Goal: Check status

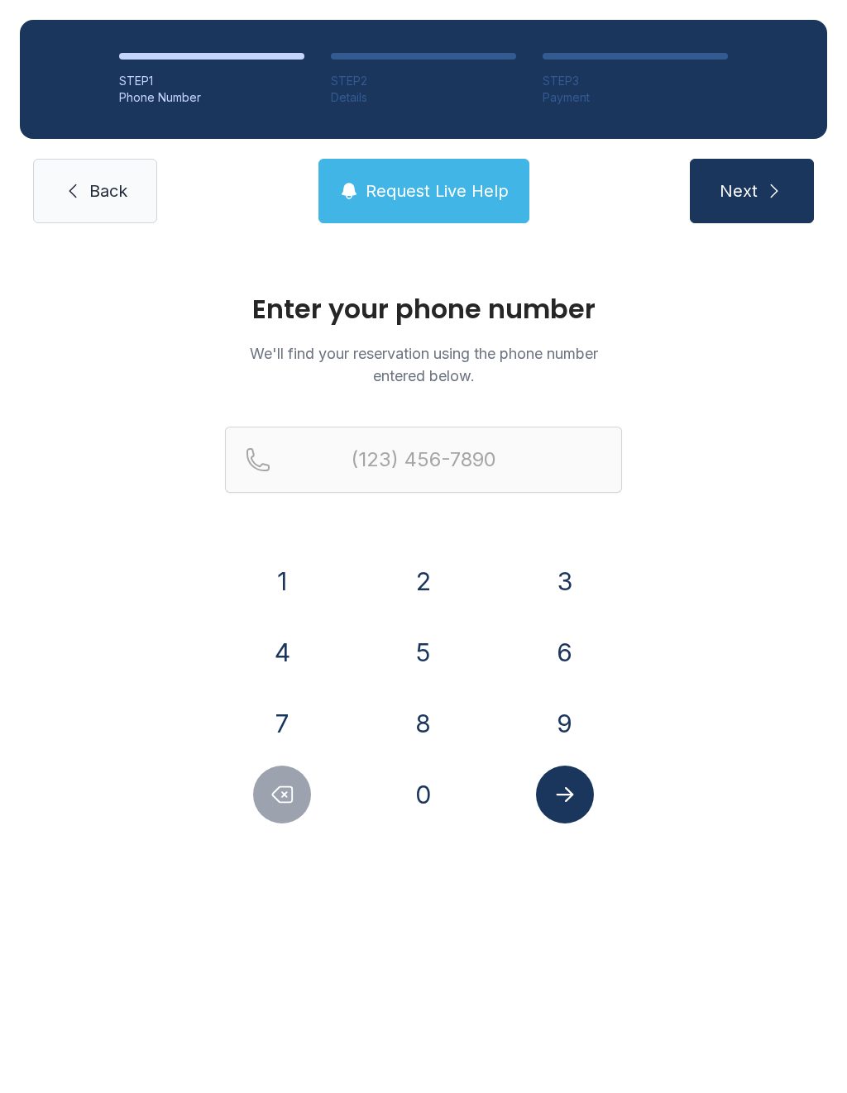
click at [289, 712] on button "7" at bounding box center [282, 724] width 58 height 58
click at [425, 576] on button "2" at bounding box center [423, 581] width 58 height 58
click at [273, 737] on button "7" at bounding box center [282, 724] width 58 height 58
click at [557, 733] on button "9" at bounding box center [565, 724] width 58 height 58
click at [288, 583] on button "1" at bounding box center [282, 581] width 58 height 58
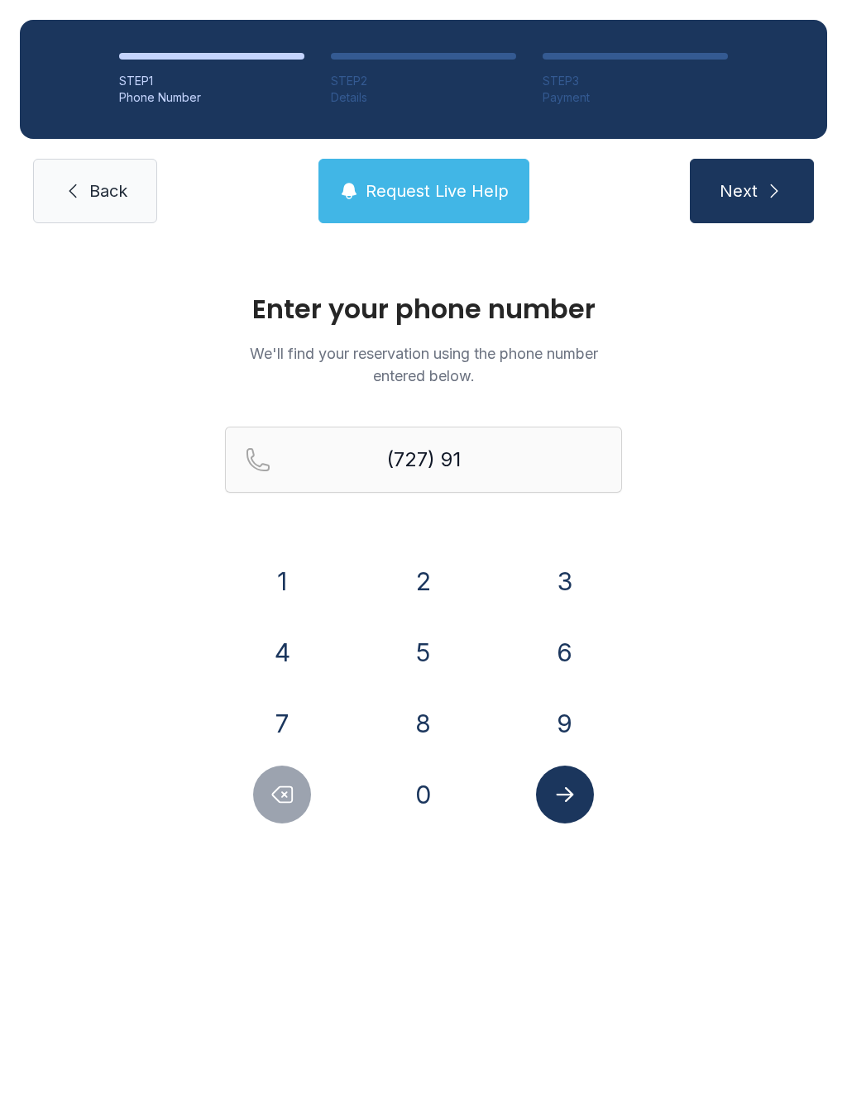
click at [571, 717] on button "9" at bounding box center [565, 724] width 58 height 58
click at [423, 580] on button "2" at bounding box center [423, 581] width 58 height 58
click at [274, 720] on button "7" at bounding box center [282, 724] width 58 height 58
click at [293, 722] on button "7" at bounding box center [282, 724] width 58 height 58
click at [576, 654] on button "6" at bounding box center [565, 652] width 58 height 58
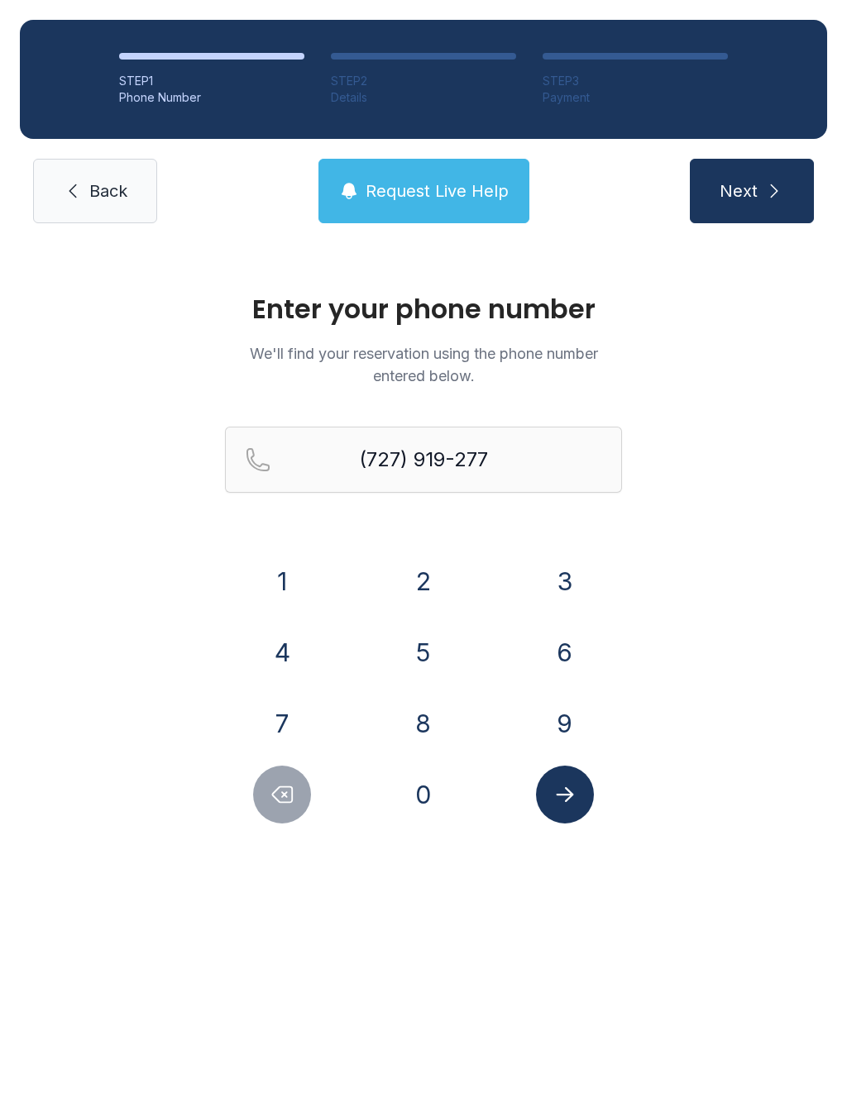
type input "[PHONE_NUMBER]"
click at [568, 805] on icon "Submit lookup form" at bounding box center [564, 794] width 25 height 25
